Goal: Find specific page/section: Find specific page/section

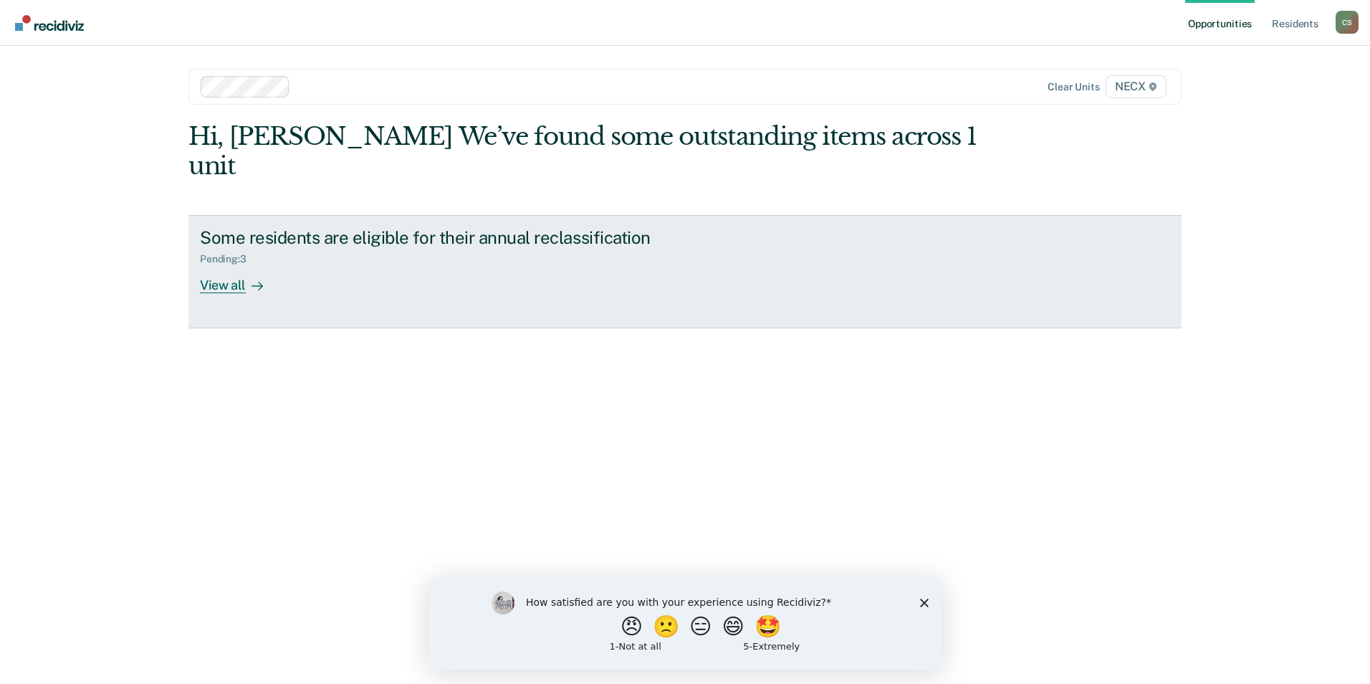
click at [236, 265] on div "View all" at bounding box center [240, 279] width 80 height 28
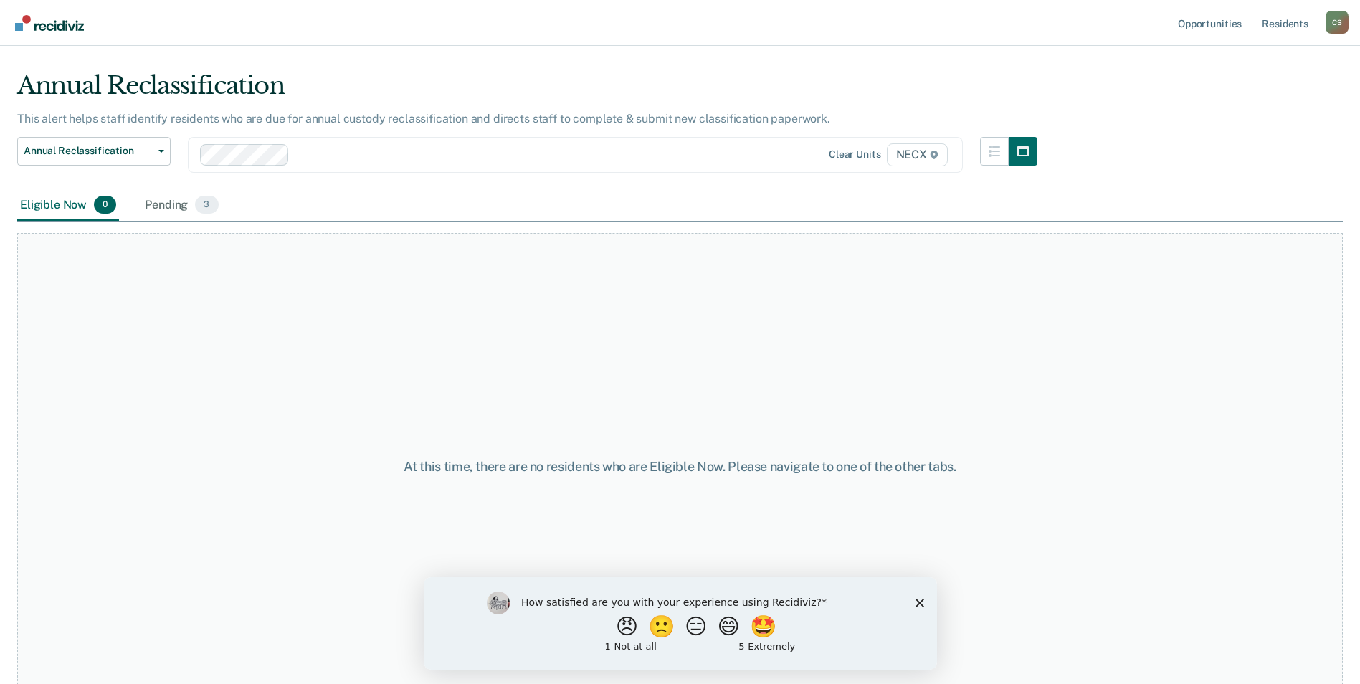
scroll to position [43, 0]
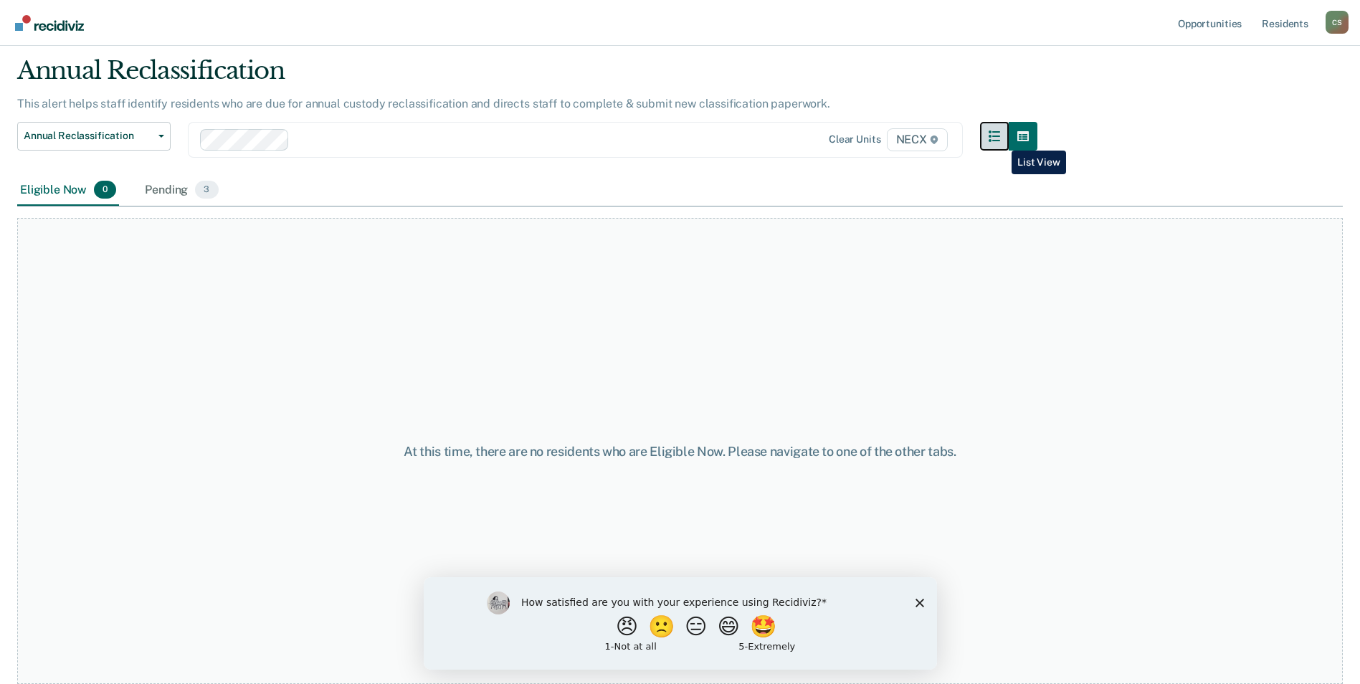
click at [1000, 140] on icon "button" at bounding box center [993, 135] width 11 height 11
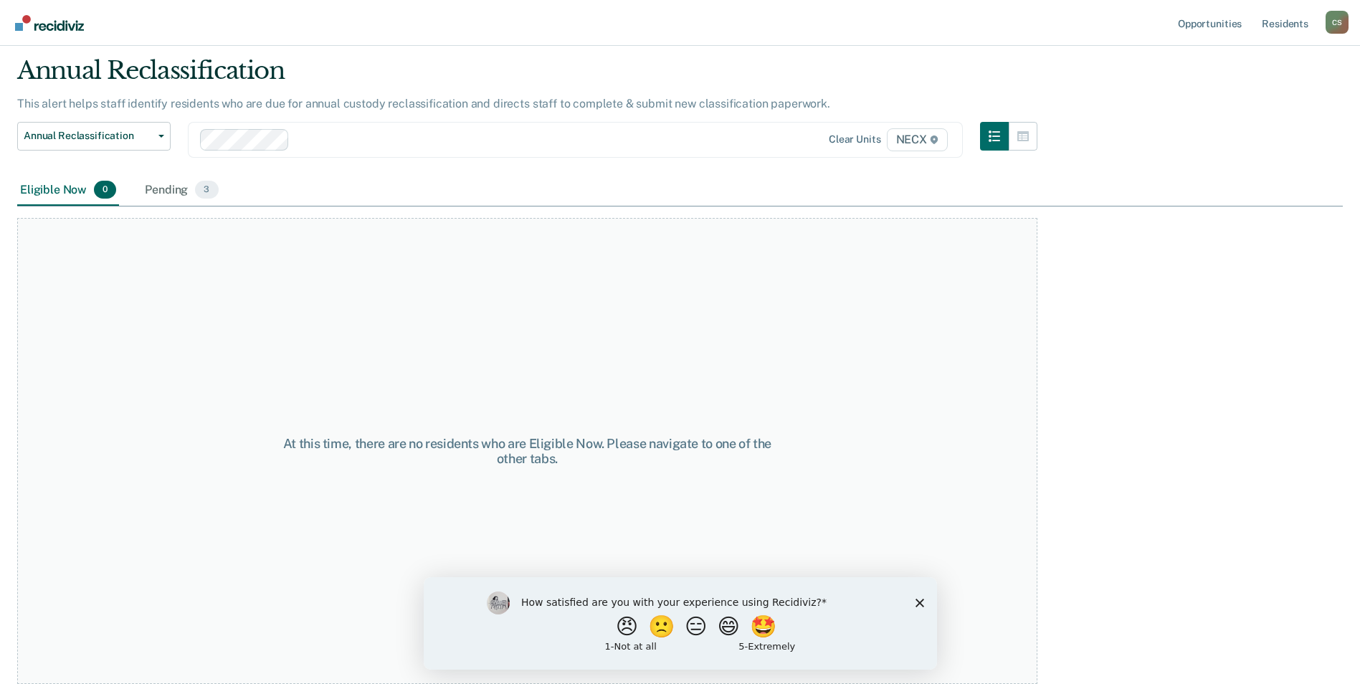
click at [86, 194] on div "Eligible Now 0" at bounding box center [68, 191] width 102 height 32
click at [156, 138] on button "Annual Reclassification" at bounding box center [93, 136] width 153 height 29
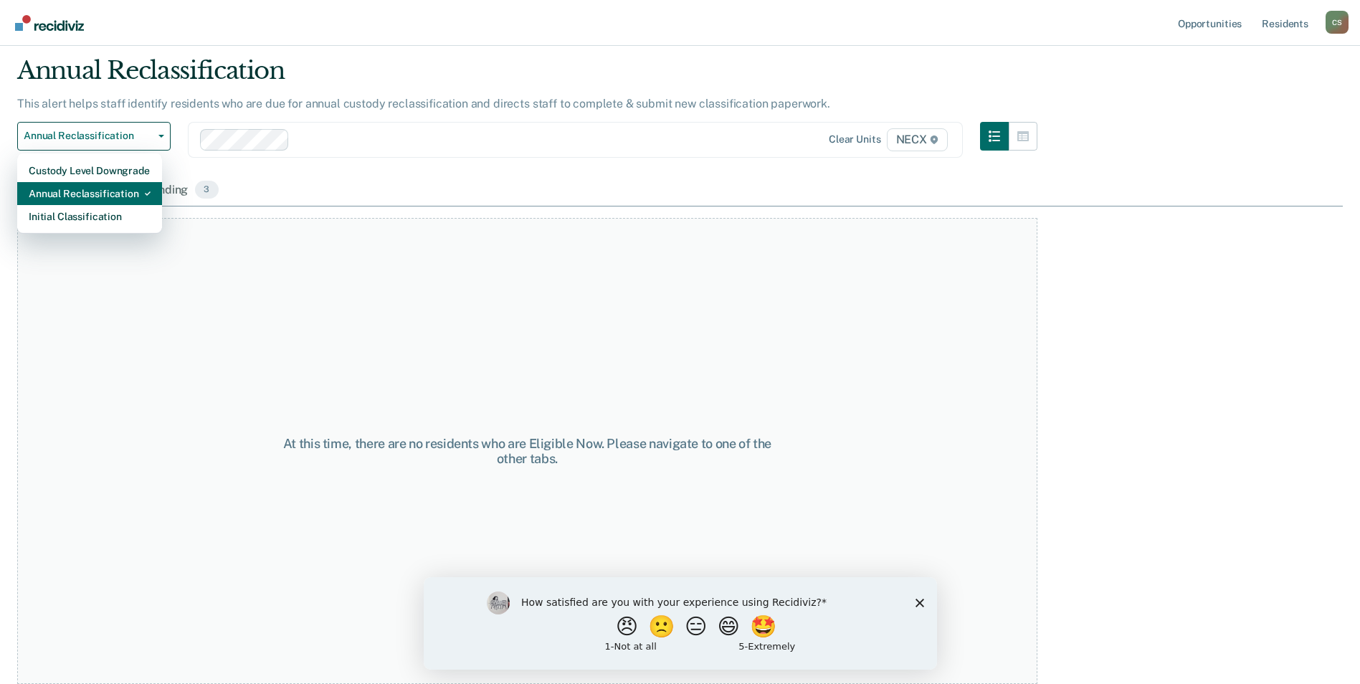
click at [107, 199] on div "Annual Reclassification" at bounding box center [90, 193] width 122 height 23
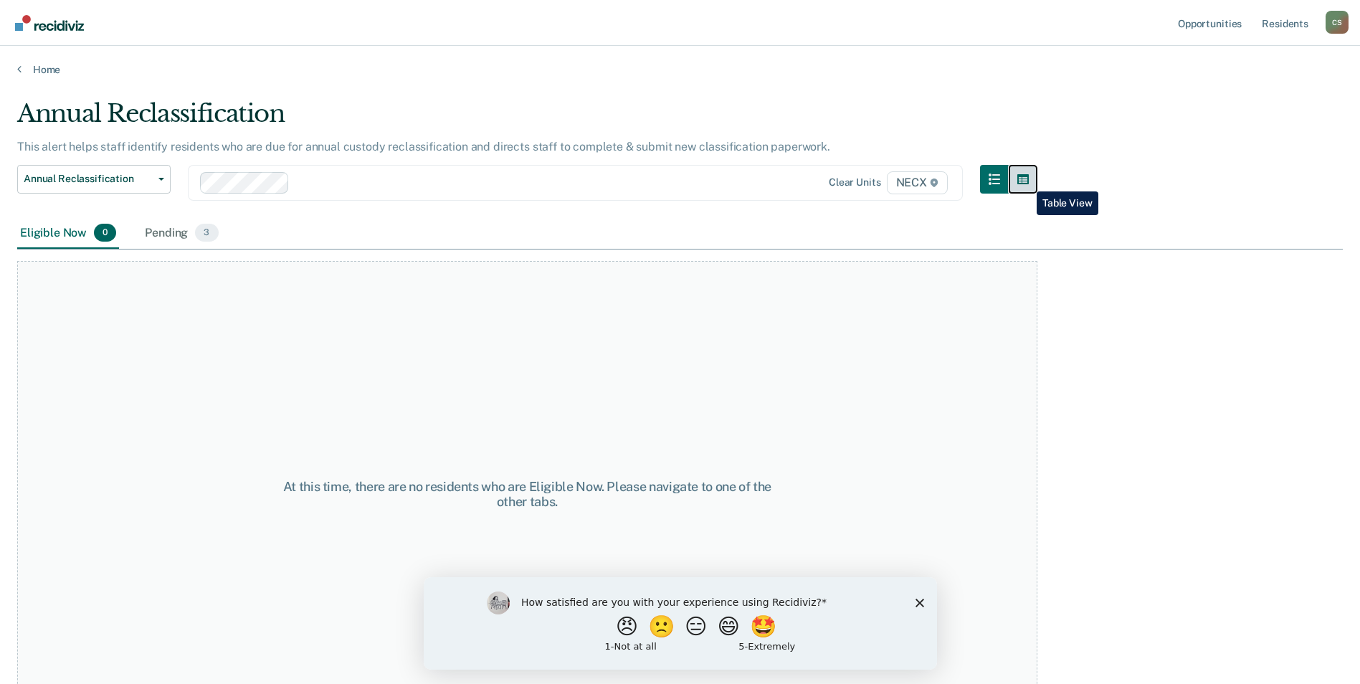
click at [1026, 181] on icon "button" at bounding box center [1022, 179] width 11 height 10
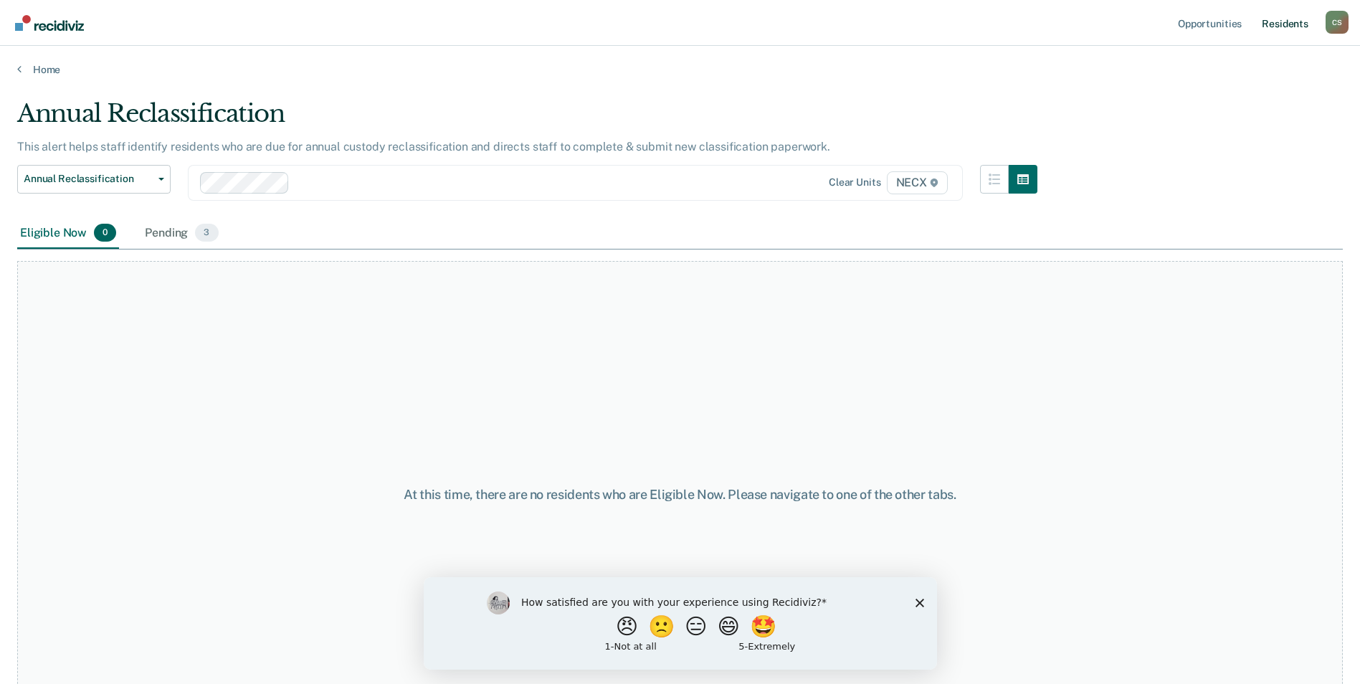
click at [1294, 22] on link "Resident s" at bounding box center [1284, 23] width 52 height 46
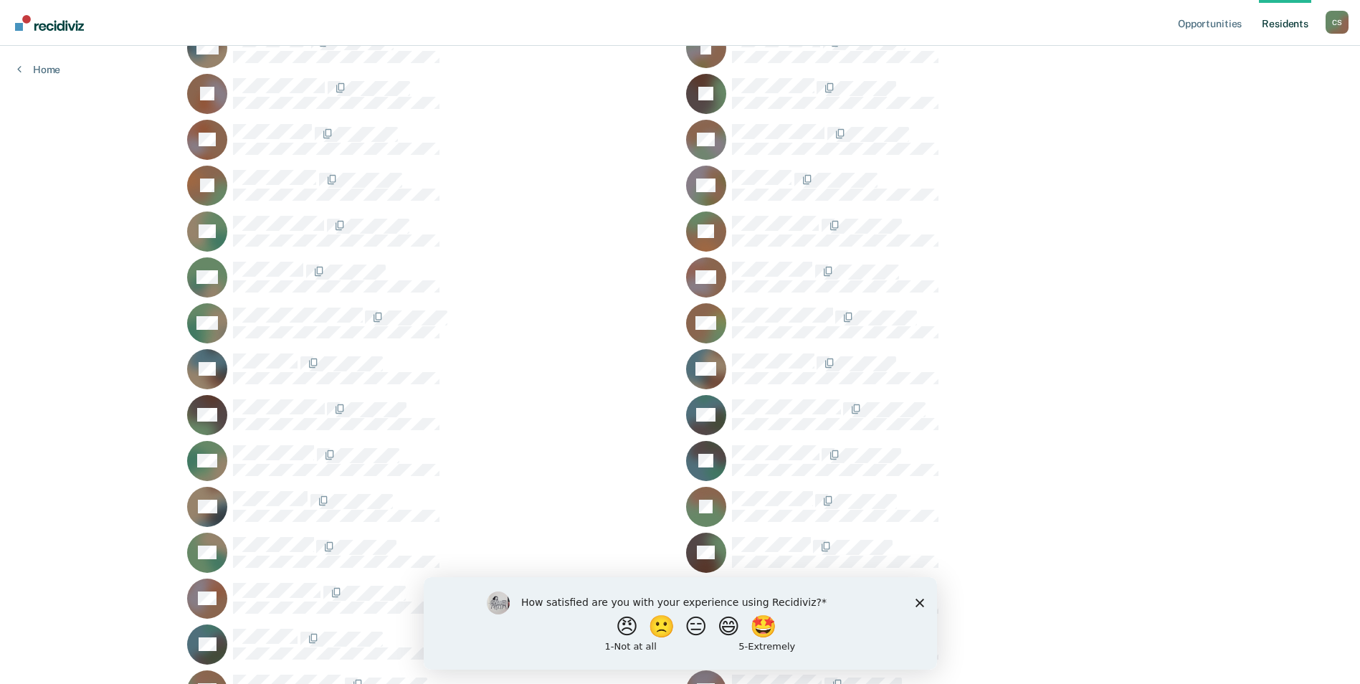
scroll to position [1648, 0]
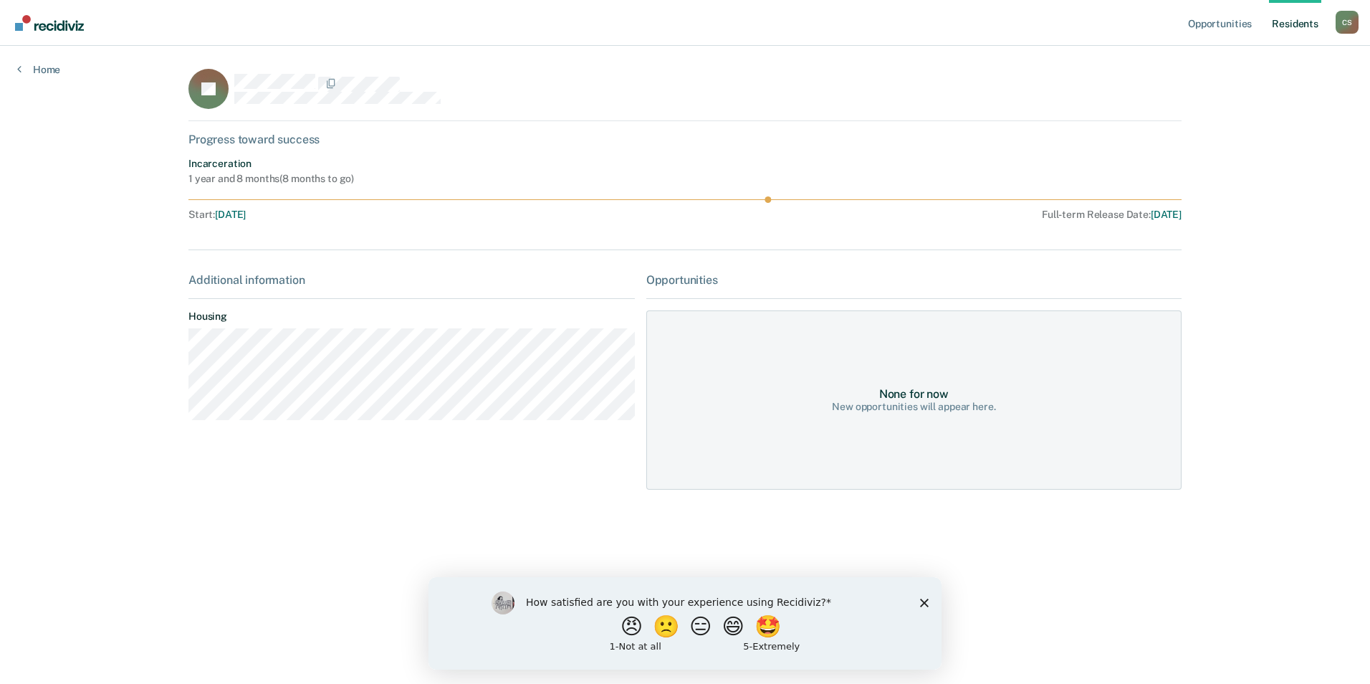
click at [335, 280] on div "Additional information" at bounding box center [411, 280] width 446 height 14
drag, startPoint x: 925, startPoint y: 601, endPoint x: 1328, endPoint y: 1162, distance: 690.7
click at [925, 601] on polygon "Close survey" at bounding box center [924, 602] width 9 height 9
